Goal: Transaction & Acquisition: Purchase product/service

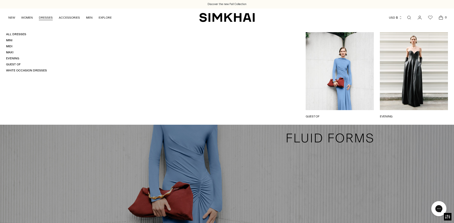
click at [408, 17] on link "Open search modal" at bounding box center [409, 18] width 10 height 10
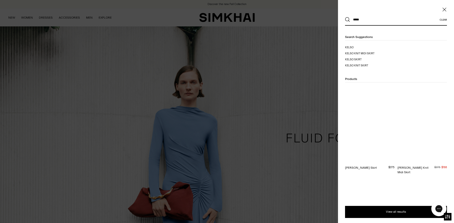
type input "*****"
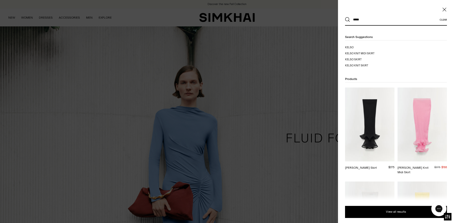
click at [345, 17] on button "Search" at bounding box center [347, 19] width 5 height 5
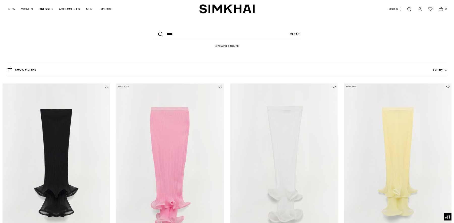
scroll to position [9, 0]
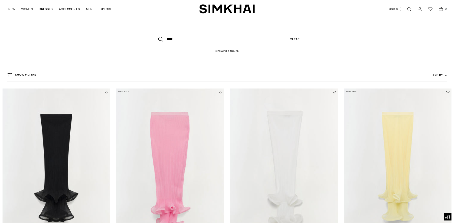
click at [0, 0] on img "Kelso Knit Midi Skirt" at bounding box center [0, 0] width 0 height 0
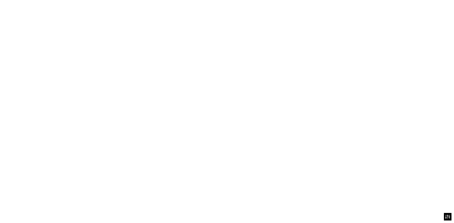
scroll to position [63, 0]
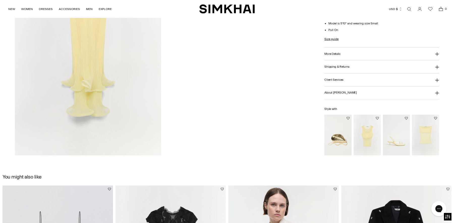
scroll to position [770, 0]
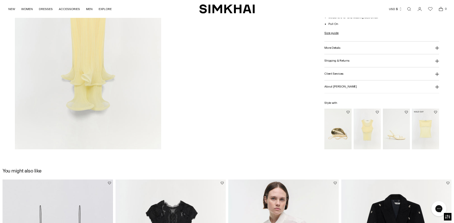
click at [0, 0] on img "Emberly Strapless Plisse Top" at bounding box center [0, 0] width 0 height 0
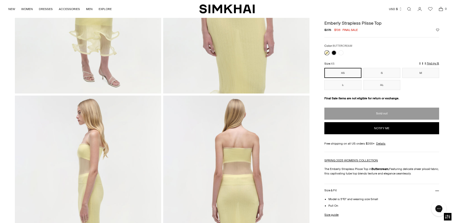
scroll to position [117, 0]
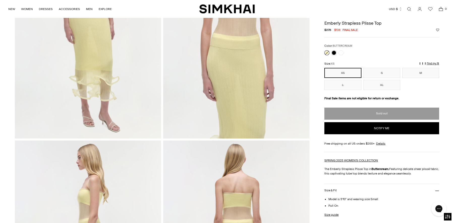
click at [374, 128] on button "Notify me" at bounding box center [381, 128] width 114 height 12
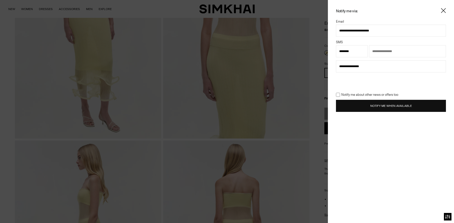
type input "**********"
click at [377, 53] on input "text" at bounding box center [407, 51] width 77 height 12
type input "**********"
click at [368, 105] on button "Notify Me When Available" at bounding box center [391, 106] width 110 height 12
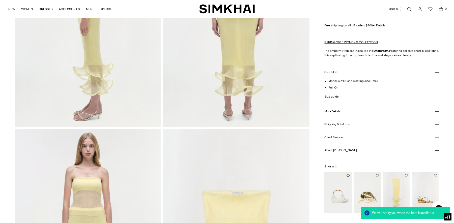
scroll to position [361, 0]
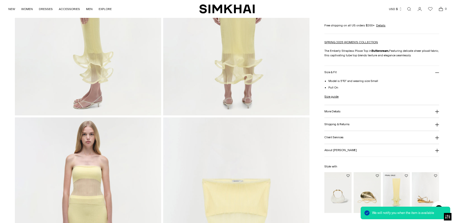
click at [0, 0] on img "Kelso Knit Midi Skirt" at bounding box center [0, 0] width 0 height 0
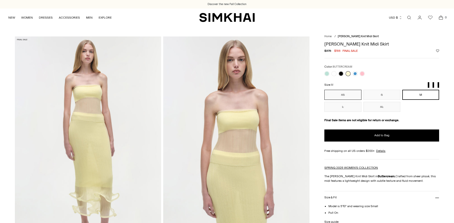
click at [347, 95] on button "XS" at bounding box center [342, 95] width 37 height 10
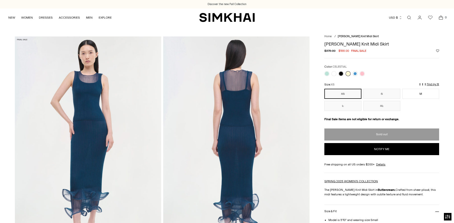
click at [368, 150] on button "Notify me" at bounding box center [381, 149] width 114 height 12
select select "**"
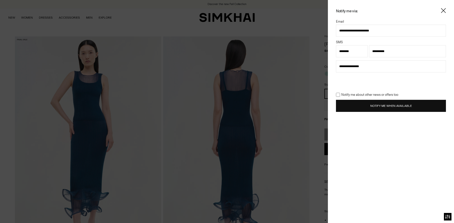
click at [354, 104] on button "Notify Me When Available" at bounding box center [391, 106] width 110 height 12
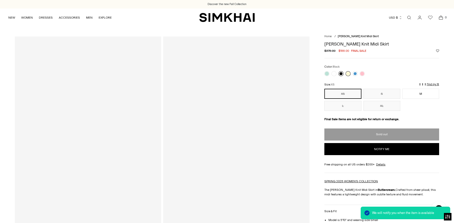
click at [340, 73] on link at bounding box center [340, 73] width 5 height 5
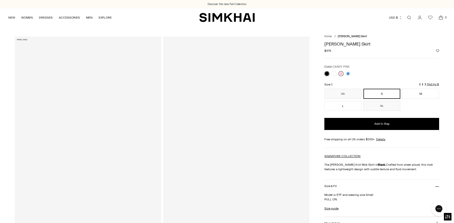
click at [341, 73] on link at bounding box center [340, 73] width 5 height 5
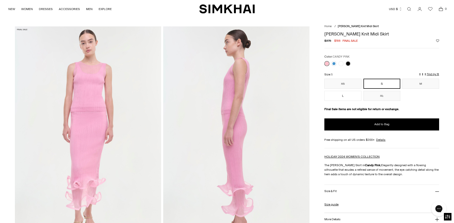
scroll to position [11, 0]
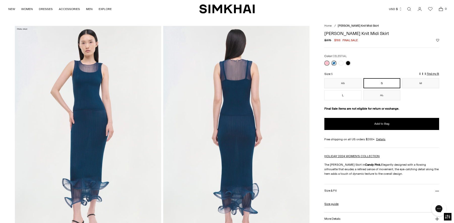
click at [334, 63] on link at bounding box center [333, 63] width 5 height 5
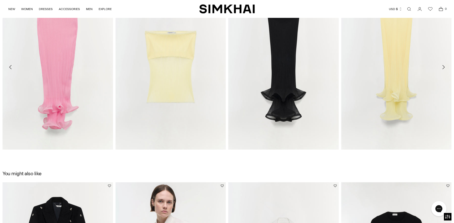
scroll to position [723, 0]
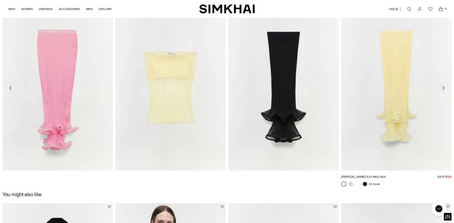
click at [0, 0] on img "Kelso Knit Midi Skirt" at bounding box center [0, 0] width 0 height 0
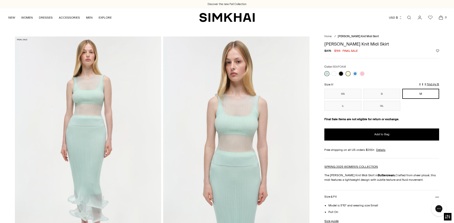
click at [327, 73] on link at bounding box center [326, 73] width 5 height 5
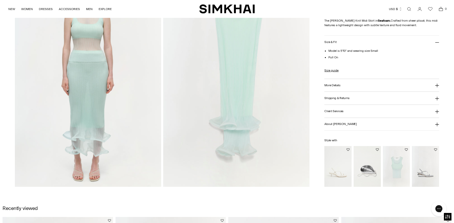
scroll to position [484, 0]
